Goal: Task Accomplishment & Management: Complete application form

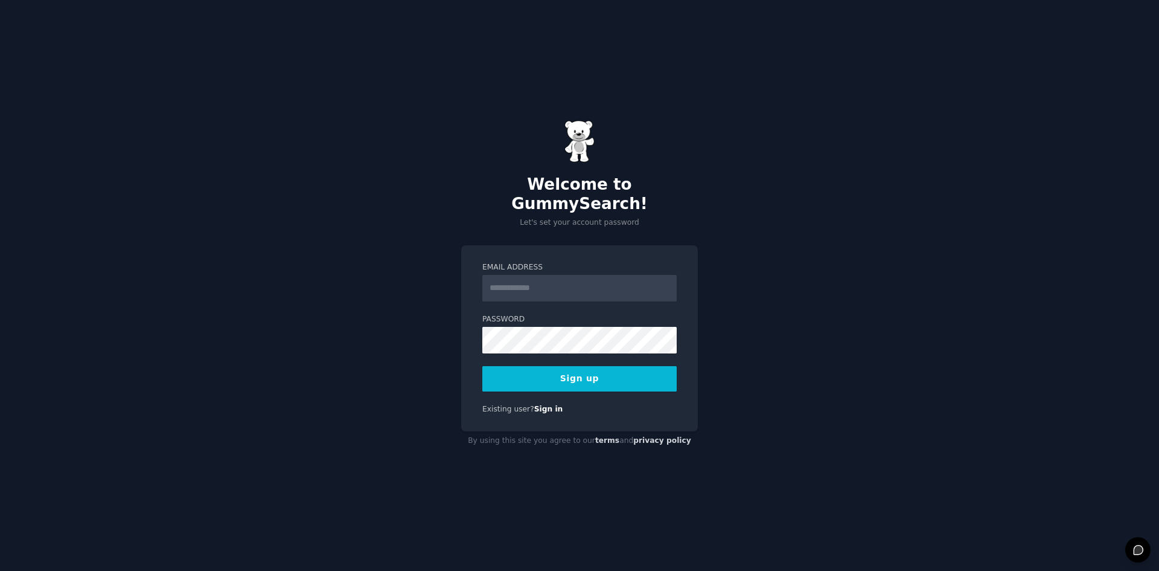
click at [576, 282] on input "Email Address" at bounding box center [579, 288] width 194 height 27
type input "**********"
click at [446, 386] on div "**********" at bounding box center [579, 285] width 1159 height 571
click at [567, 378] on button "Sign up" at bounding box center [579, 378] width 194 height 25
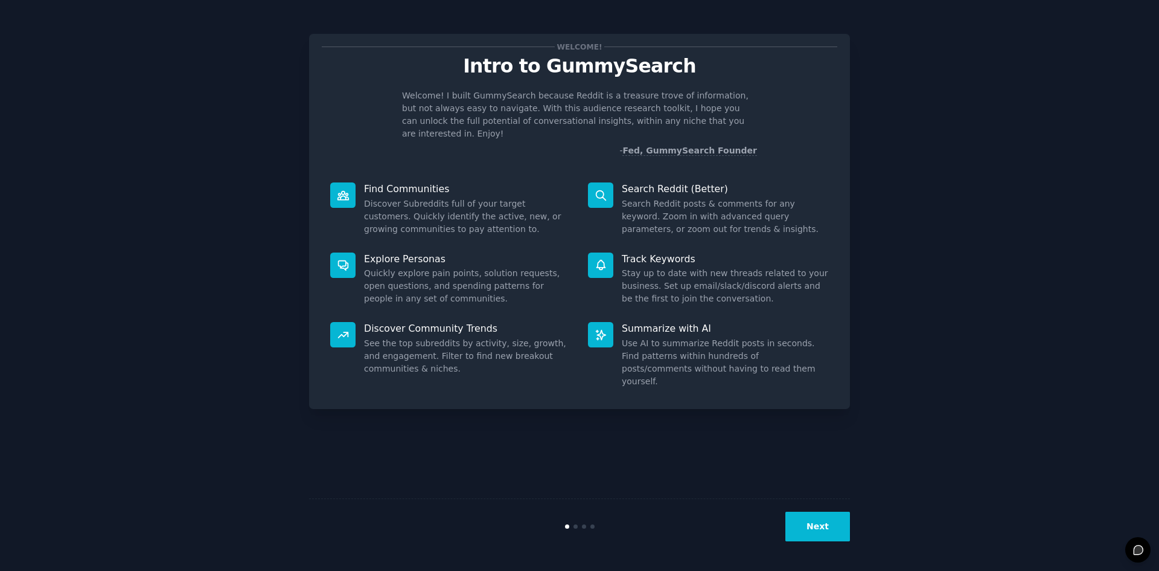
click at [816, 526] on button "Next" at bounding box center [817, 526] width 65 height 30
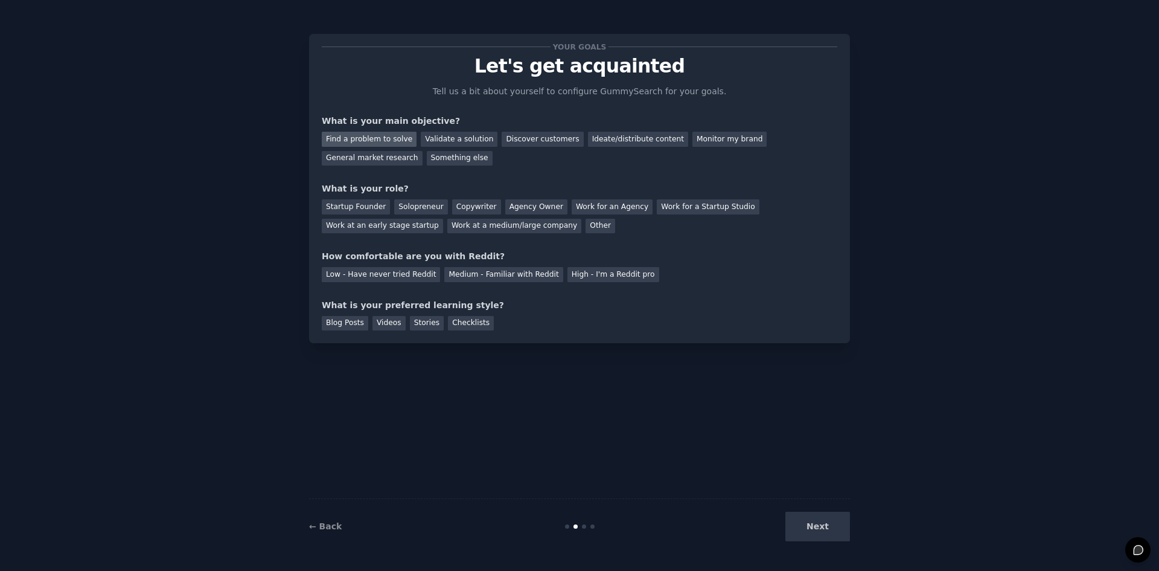
click at [380, 140] on div "Find a problem to solve" at bounding box center [369, 139] width 95 height 15
click at [442, 141] on div "Validate a solution" at bounding box center [459, 139] width 77 height 15
click at [502, 139] on div "Discover customers" at bounding box center [543, 139] width 82 height 15
click at [431, 145] on div "Validate a solution" at bounding box center [459, 139] width 77 height 15
click at [408, 207] on div "Solopreneur" at bounding box center [420, 206] width 53 height 15
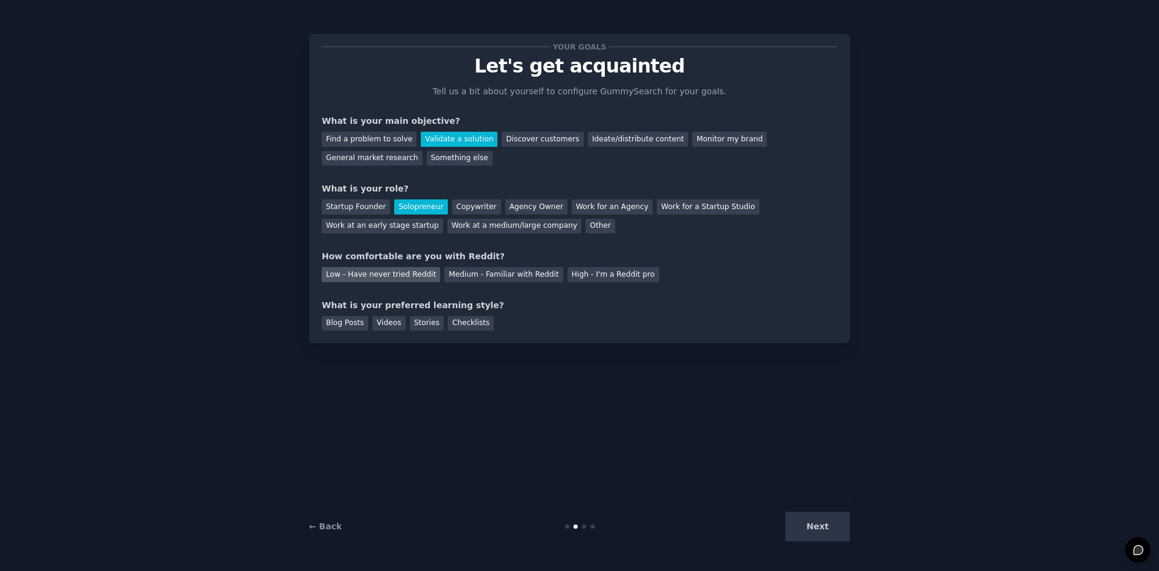
click at [365, 278] on div "Low - Have never tried Reddit" at bounding box center [381, 274] width 118 height 15
click at [382, 321] on div "Videos" at bounding box center [389, 323] width 33 height 15
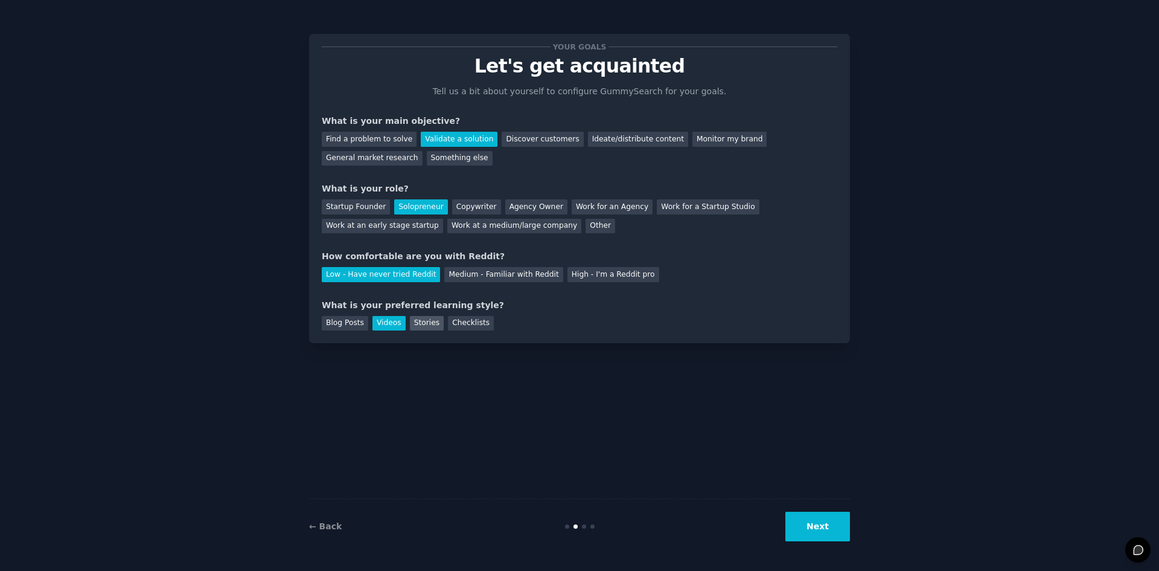
click at [420, 325] on div "Stories" at bounding box center [427, 323] width 34 height 15
click at [389, 320] on div "Videos" at bounding box center [389, 323] width 33 height 15
click at [804, 525] on button "Next" at bounding box center [817, 526] width 65 height 30
